Goal: Book appointment/travel/reservation

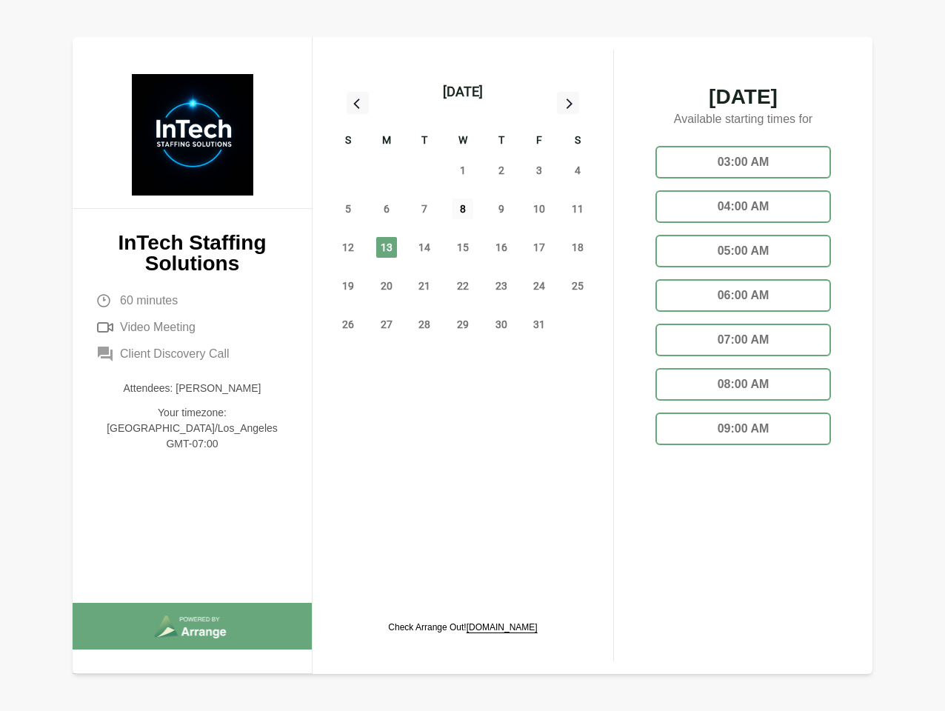
click at [463, 211] on span "8" at bounding box center [463, 209] width 21 height 21
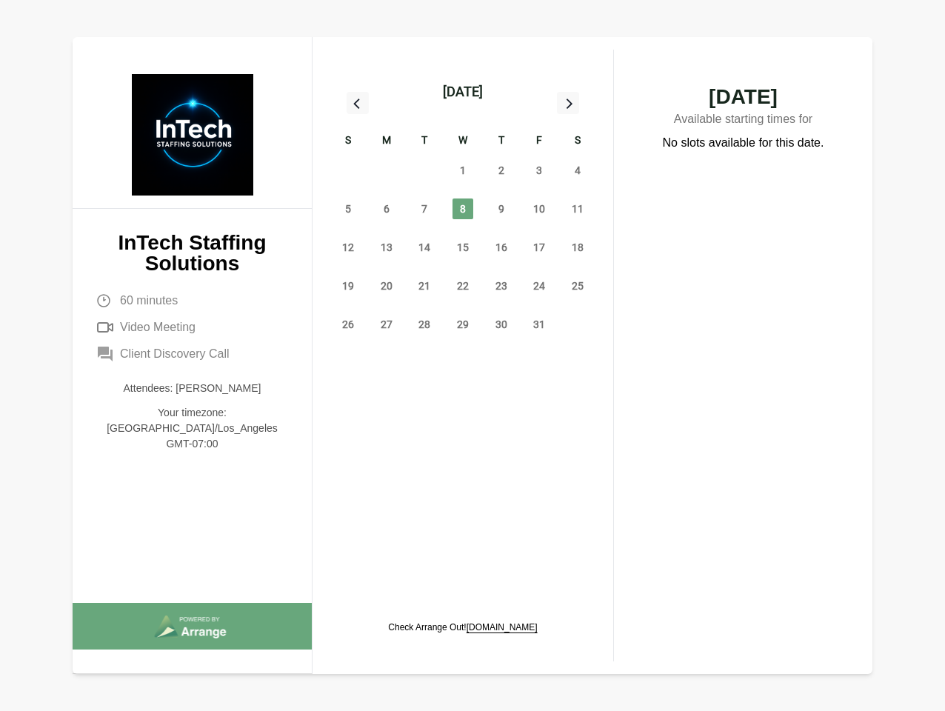
click at [462, 92] on div "[DATE]" at bounding box center [463, 91] width 40 height 21
click at [348, 170] on div "28" at bounding box center [348, 170] width 39 height 39
click at [387, 170] on div "29" at bounding box center [386, 170] width 39 height 39
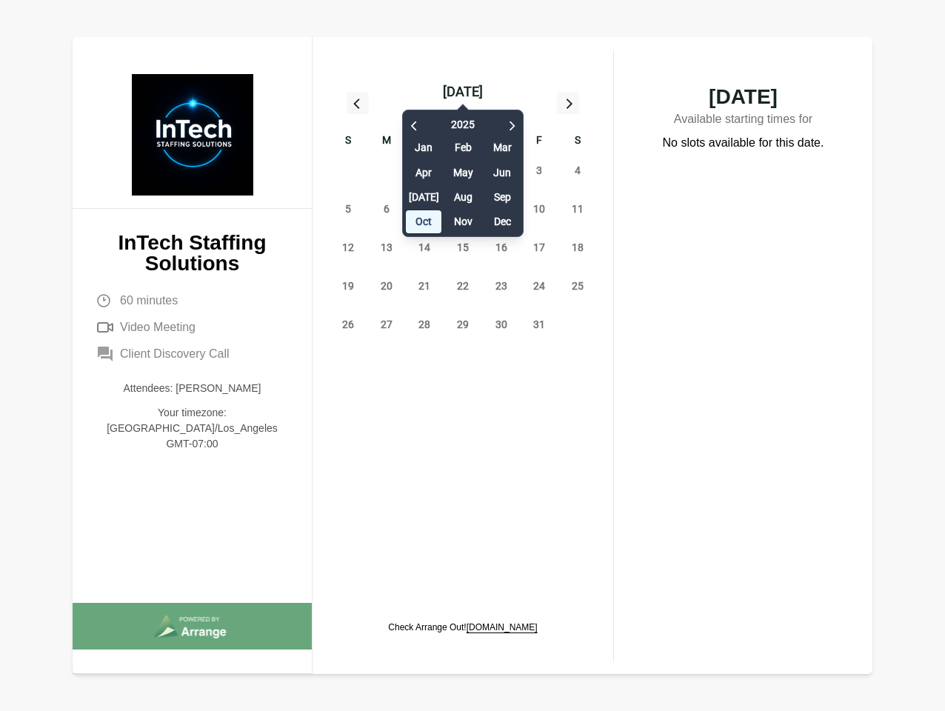
click at [424, 170] on div "[DATE] Feb Mar Apr May Jun [DATE] Aug Sep Oct Nov Dec" at bounding box center [462, 169] width 121 height 135
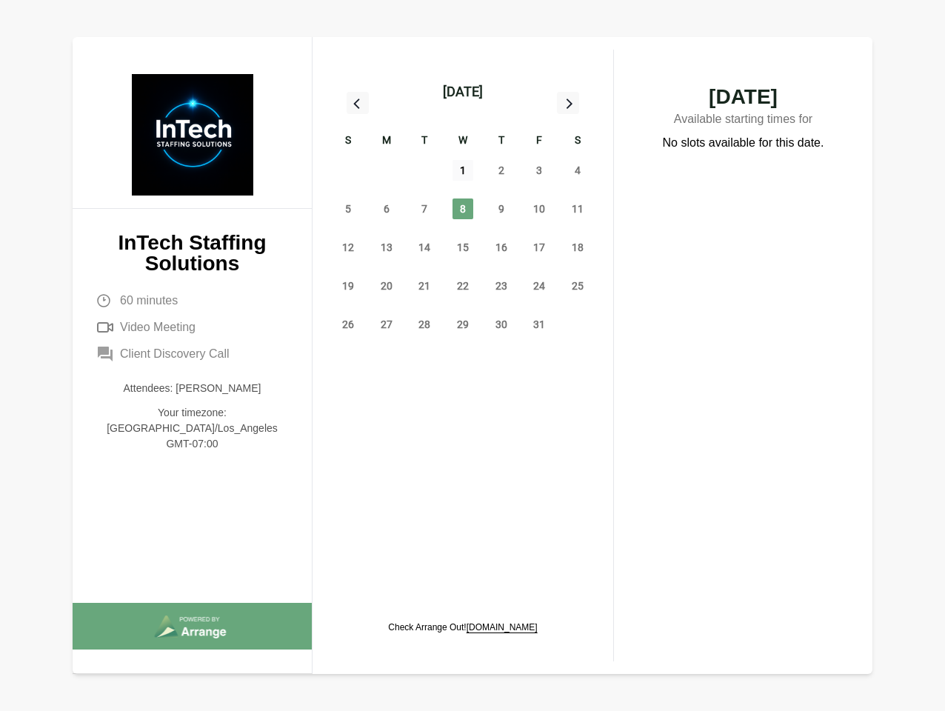
click at [463, 170] on span "1" at bounding box center [463, 170] width 21 height 21
click at [501, 170] on span "2" at bounding box center [501, 170] width 21 height 21
click at [539, 170] on span "3" at bounding box center [539, 170] width 21 height 21
click at [578, 170] on span "4" at bounding box center [577, 170] width 21 height 21
click at [348, 209] on span "5" at bounding box center [348, 209] width 21 height 21
